Goal: Navigation & Orientation: Find specific page/section

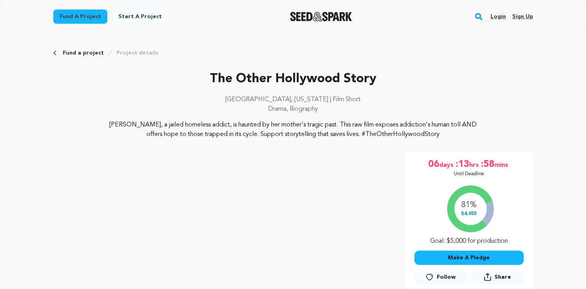
click at [498, 16] on link "Login" at bounding box center [497, 16] width 15 height 13
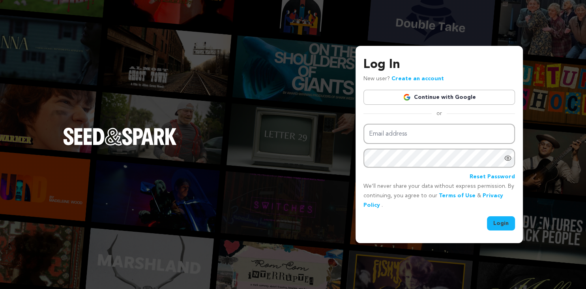
click at [445, 96] on link "Continue with Google" at bounding box center [440, 97] width 152 height 15
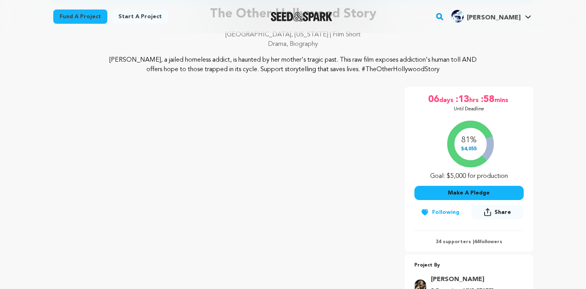
scroll to position [84, 0]
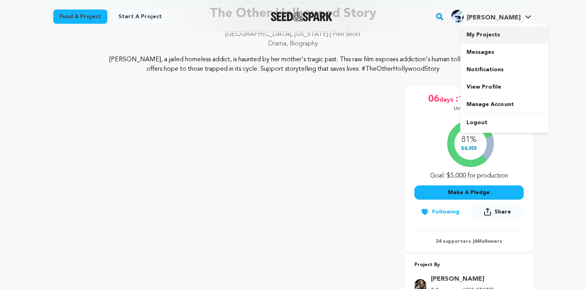
click at [484, 34] on link "My Projects" at bounding box center [504, 34] width 88 height 17
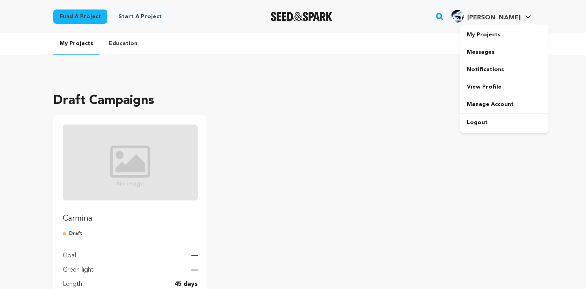
click at [509, 12] on div "Joe A." at bounding box center [485, 16] width 69 height 13
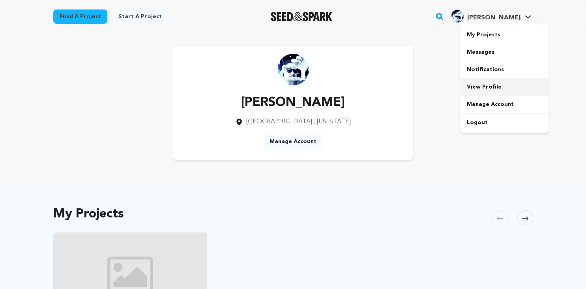
click at [486, 85] on link "View Profile" at bounding box center [504, 86] width 88 height 17
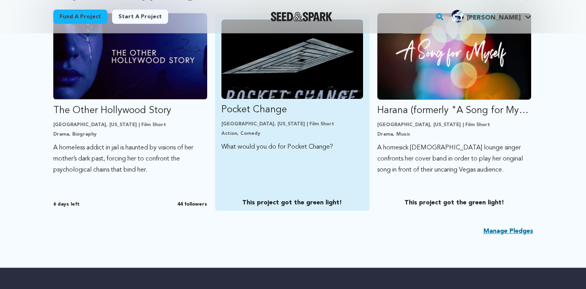
scroll to position [489, 0]
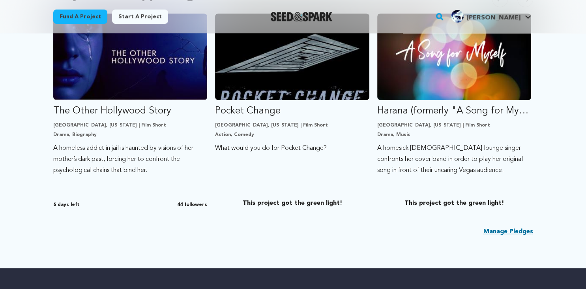
click at [499, 229] on link "Manage Pledges" at bounding box center [509, 231] width 50 height 9
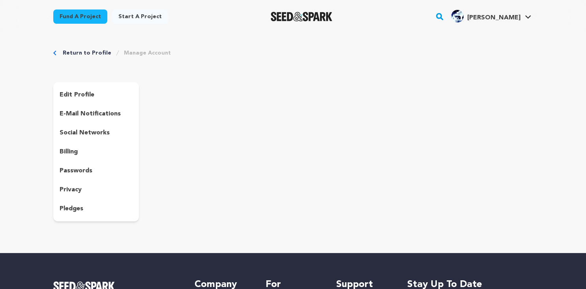
click at [73, 52] on link "Return to Profile" at bounding box center [87, 53] width 49 height 8
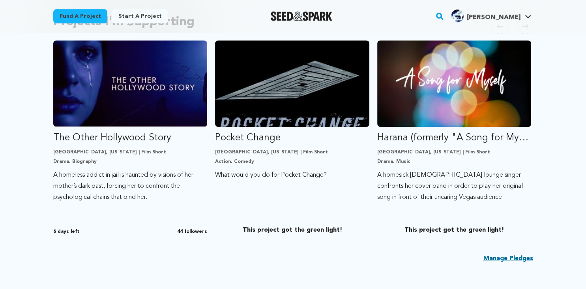
scroll to position [462, 0]
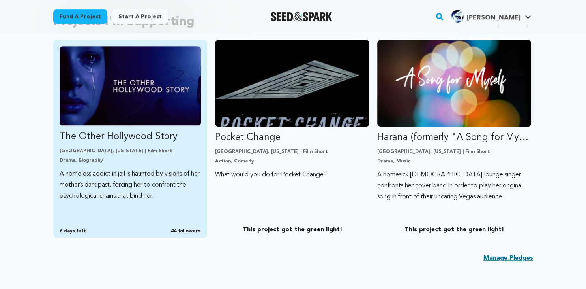
click at [160, 141] on p "The Other Hollywood Story" at bounding box center [131, 136] width 142 height 13
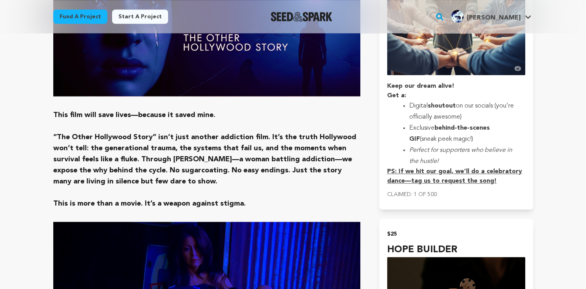
scroll to position [636, 0]
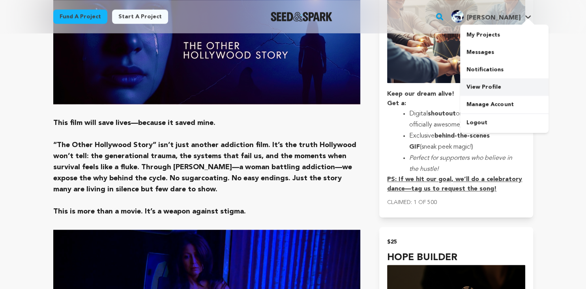
click at [480, 84] on link "View Profile" at bounding box center [504, 86] width 88 height 17
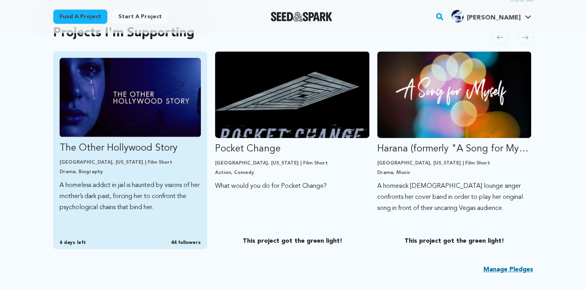
scroll to position [451, 0]
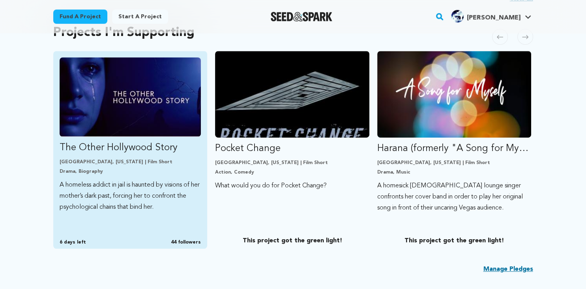
click at [158, 120] on img "Fund The Other Hollywood Story" at bounding box center [131, 96] width 142 height 79
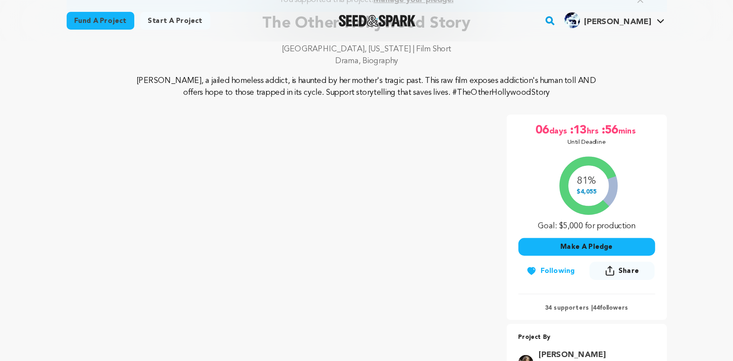
scroll to position [79, 0]
